Goal: Navigation & Orientation: Go to known website

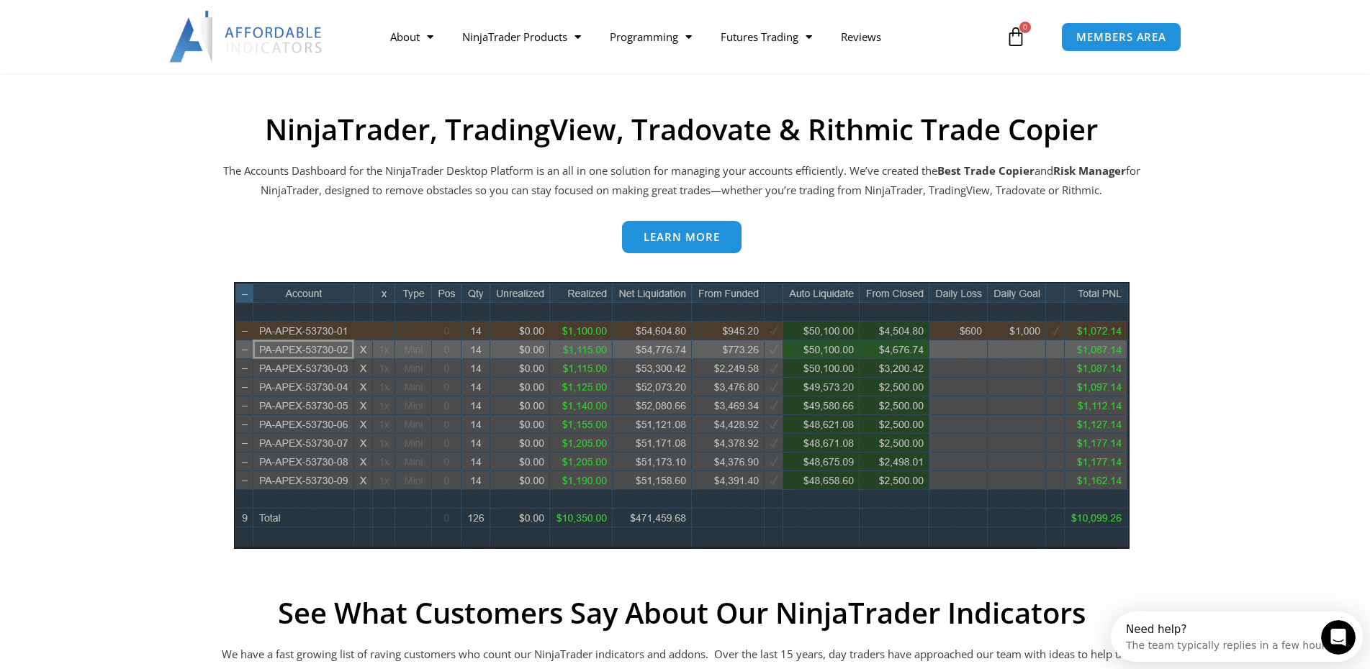
scroll to position [691, 0]
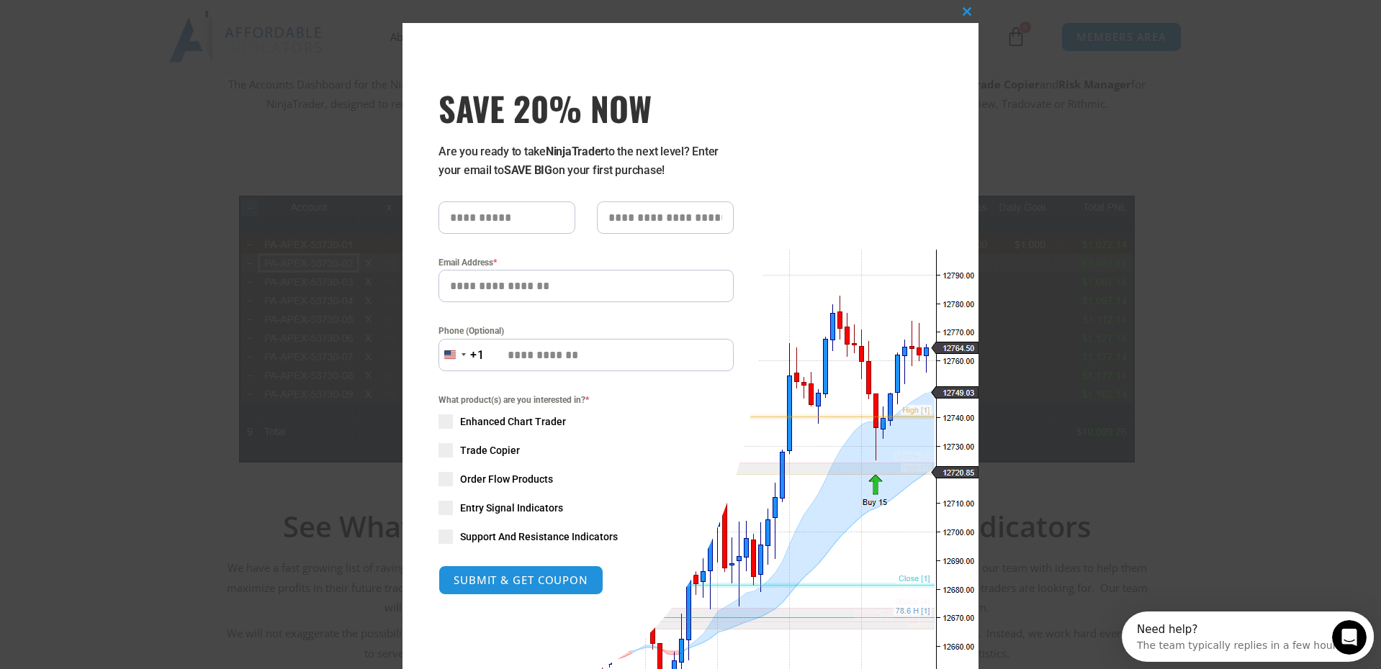
click at [1033, 228] on div "Close this module SAVE 20% NOW Are you ready to take NinjaTrader to the next le…" at bounding box center [690, 334] width 1381 height 669
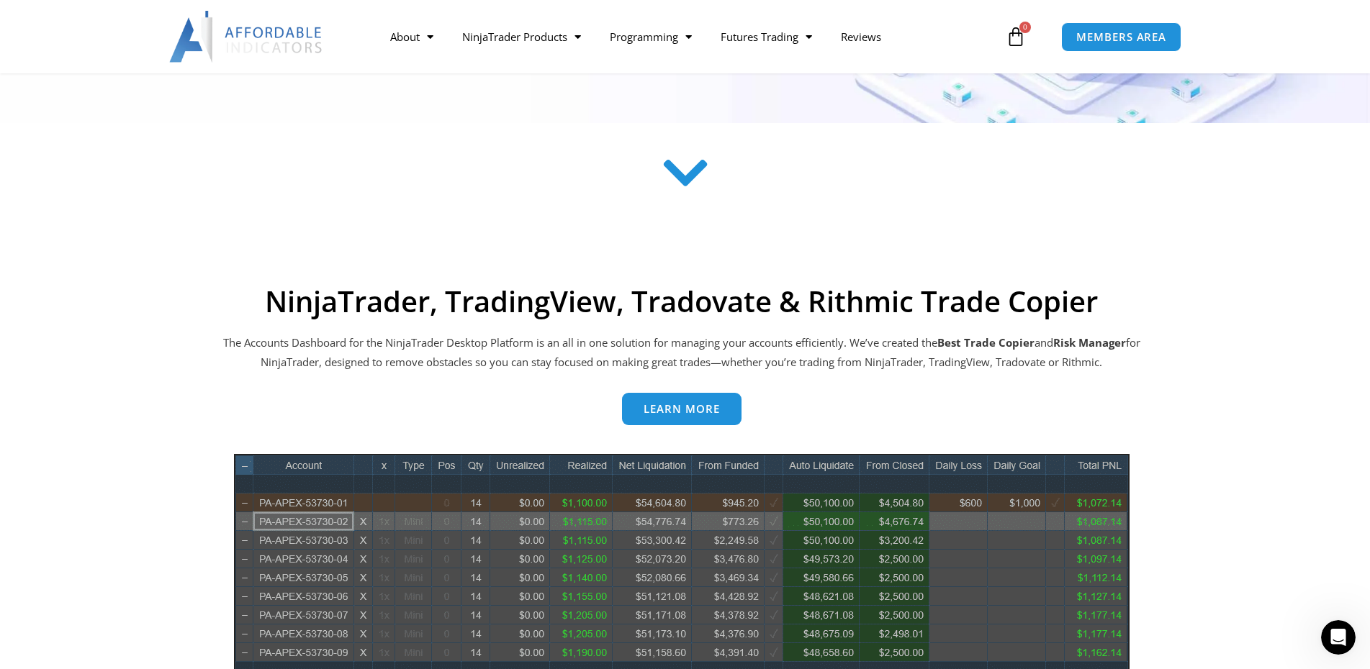
scroll to position [0, 0]
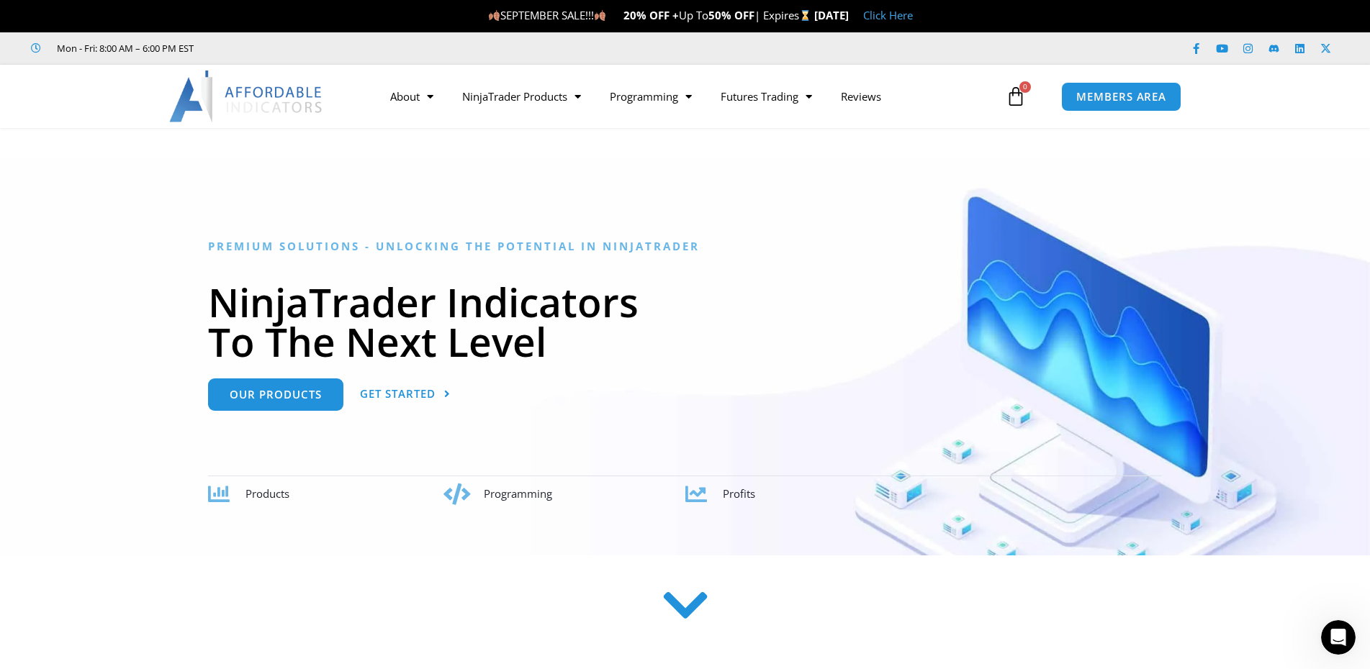
drag, startPoint x: 612, startPoint y: 460, endPoint x: 677, endPoint y: 232, distance: 237.2
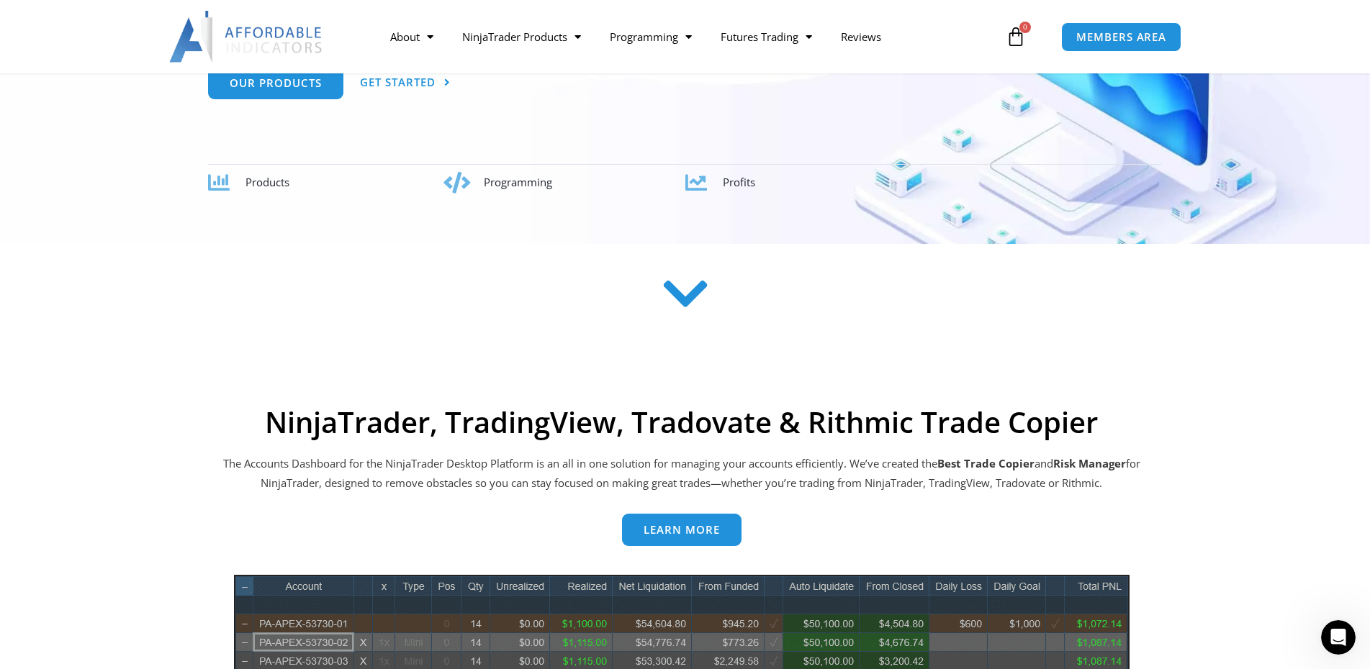
scroll to position [480, 0]
